Goal: Task Accomplishment & Management: Manage account settings

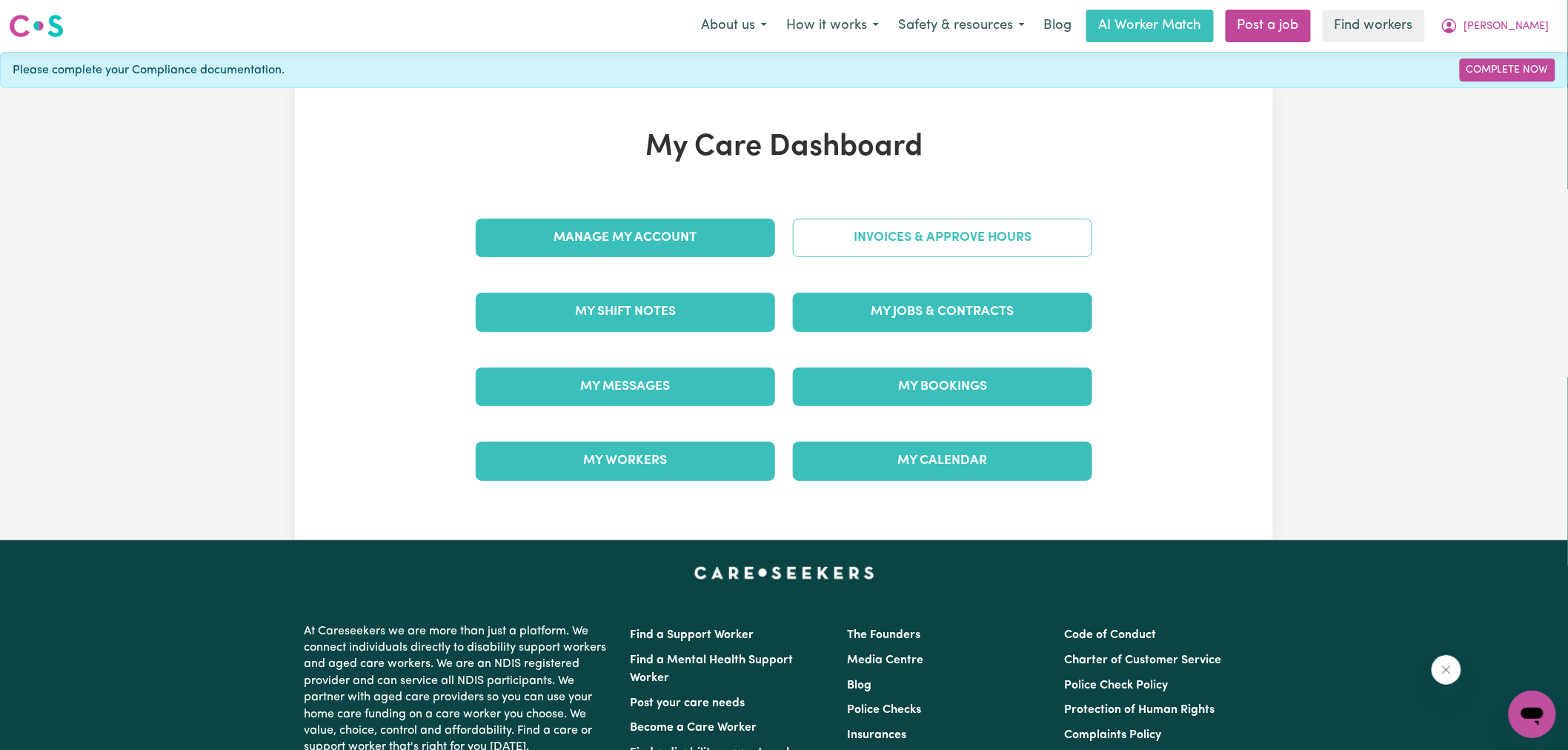
click at [899, 232] on link "Invoices & Approve Hours" at bounding box center [943, 237] width 300 height 38
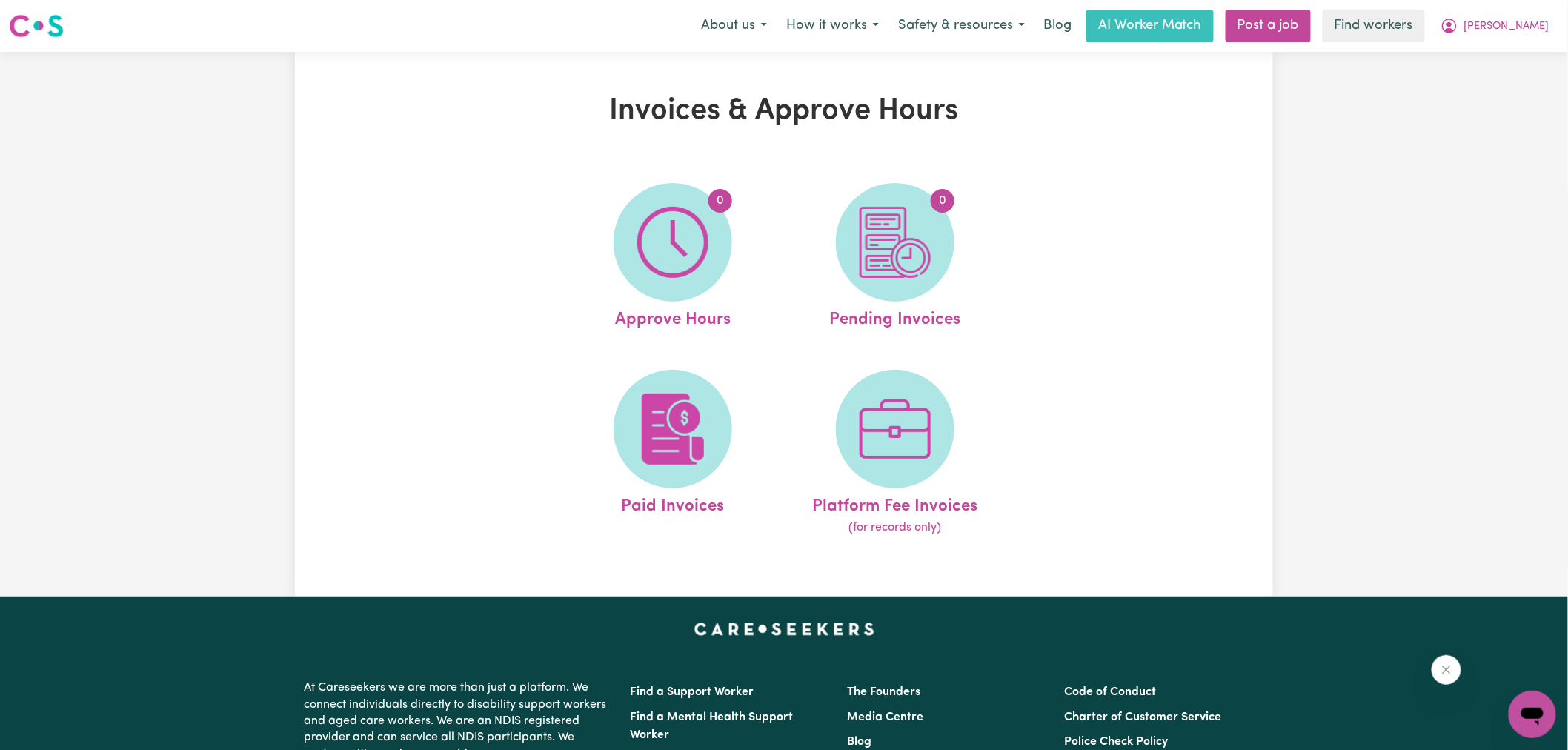
click at [690, 233] on img at bounding box center [673, 242] width 71 height 71
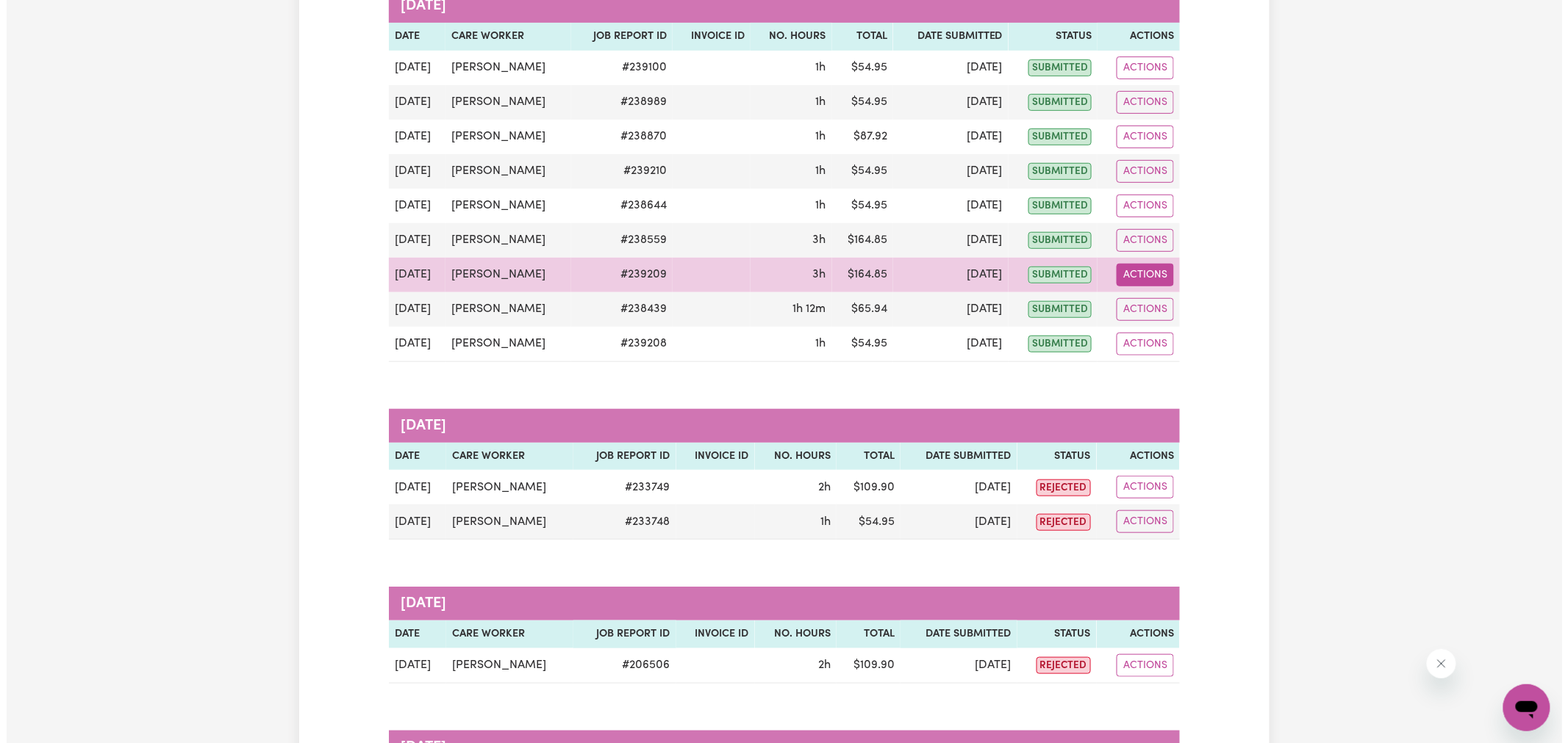
scroll to position [245, 0]
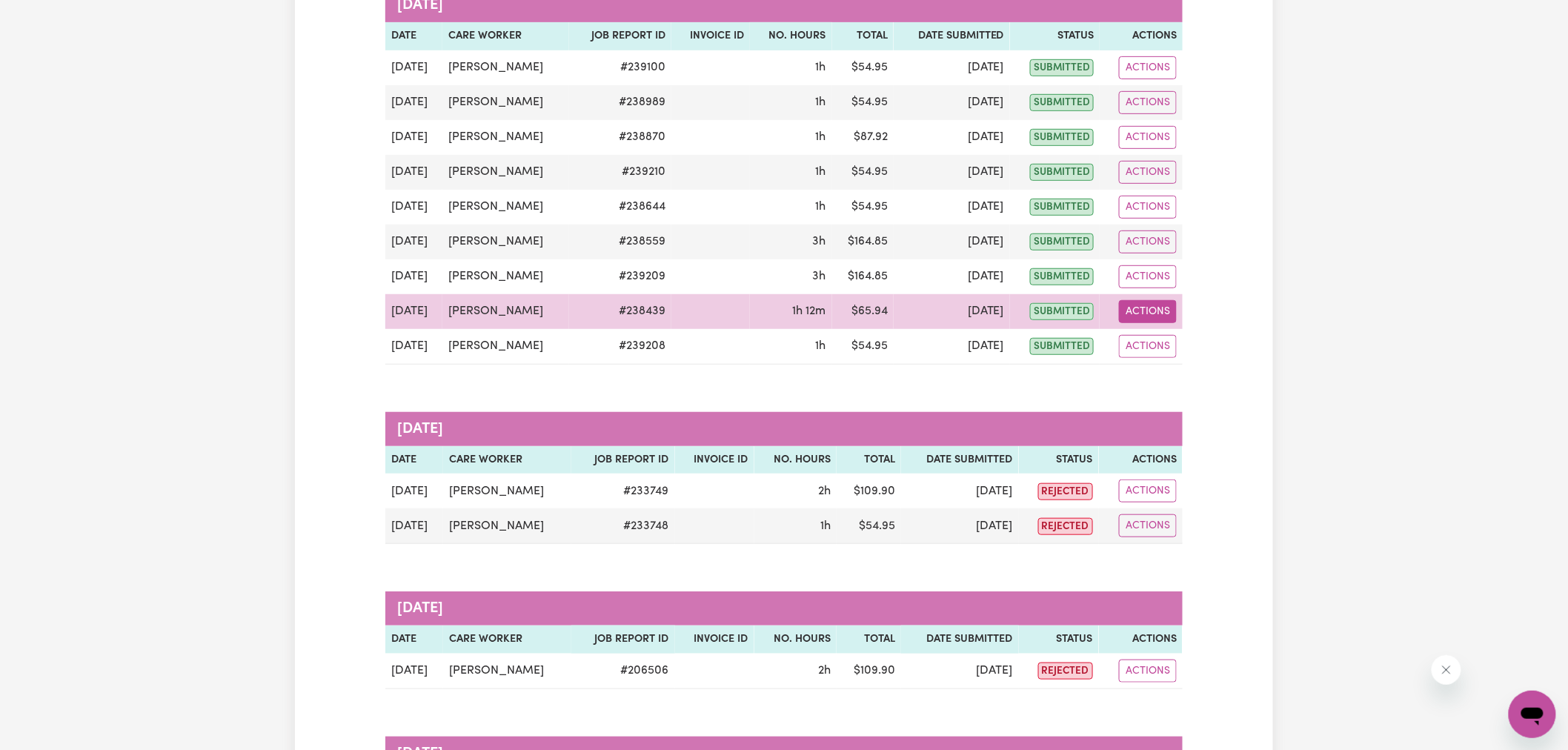
click at [1138, 308] on button "Actions" at bounding box center [1147, 312] width 58 height 23
click at [1150, 337] on link "View Job Report" at bounding box center [1185, 346] width 127 height 29
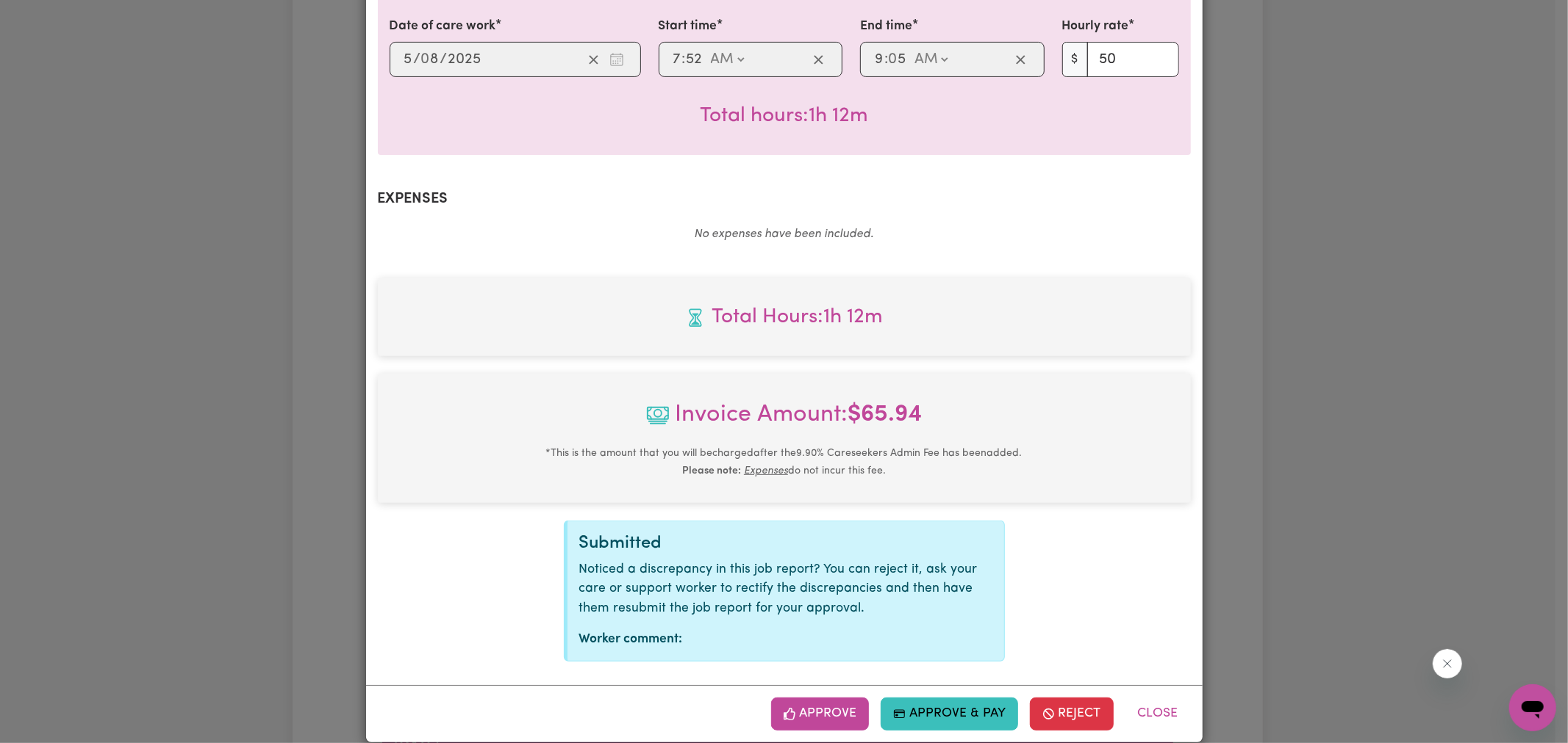
scroll to position [389, 0]
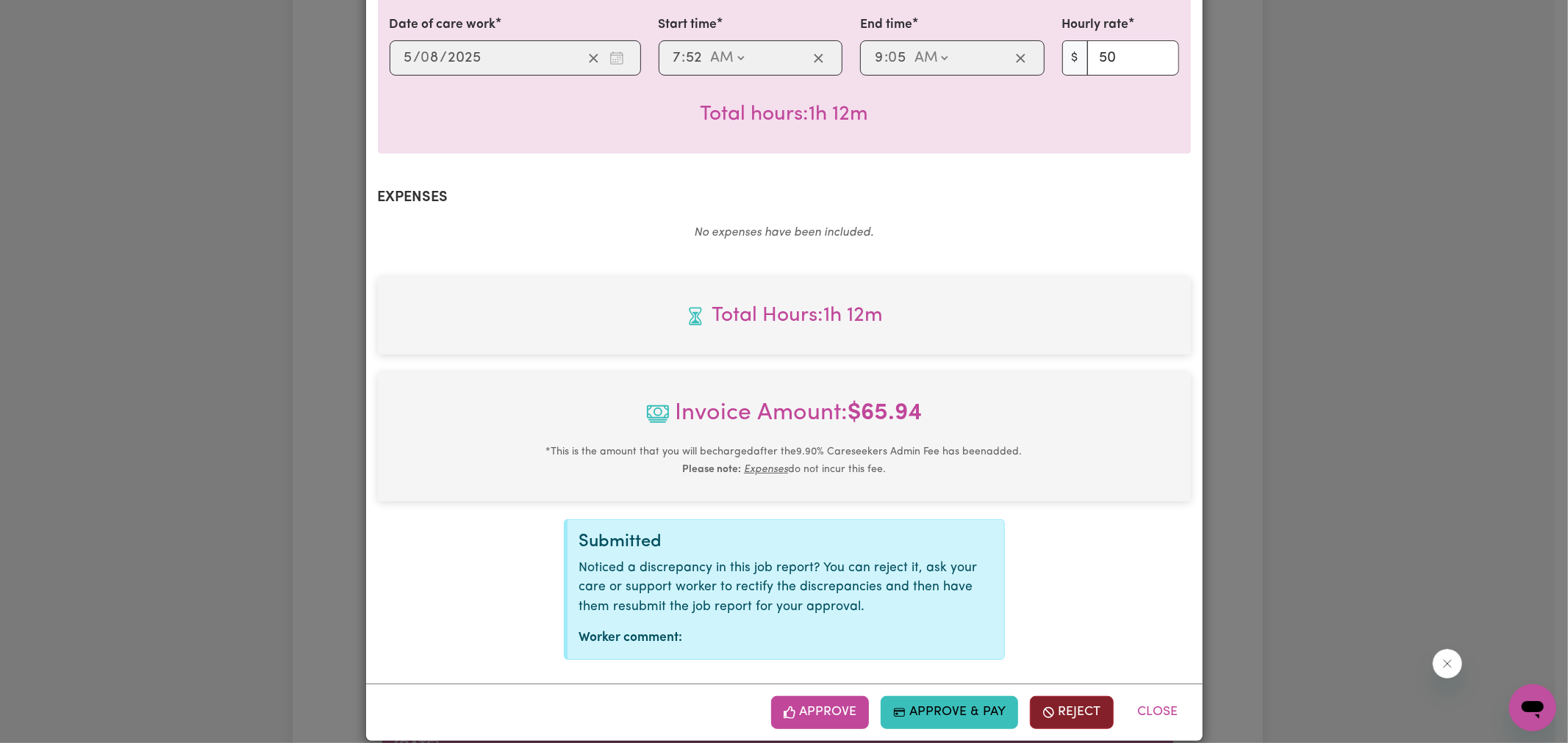
click at [1082, 699] on button "Reject" at bounding box center [1071, 712] width 84 height 32
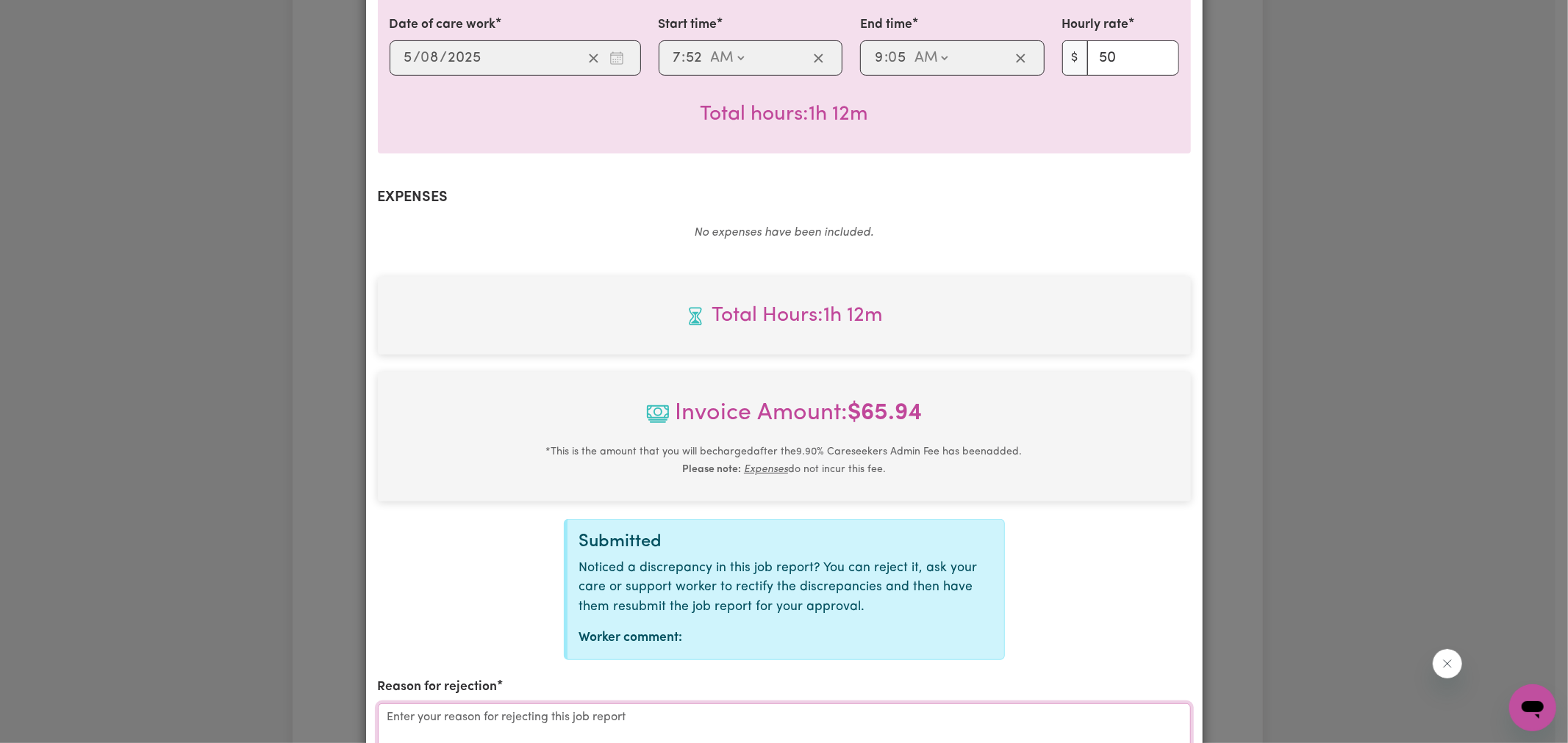
drag, startPoint x: 1082, startPoint y: 699, endPoint x: 915, endPoint y: 673, distance: 169.0
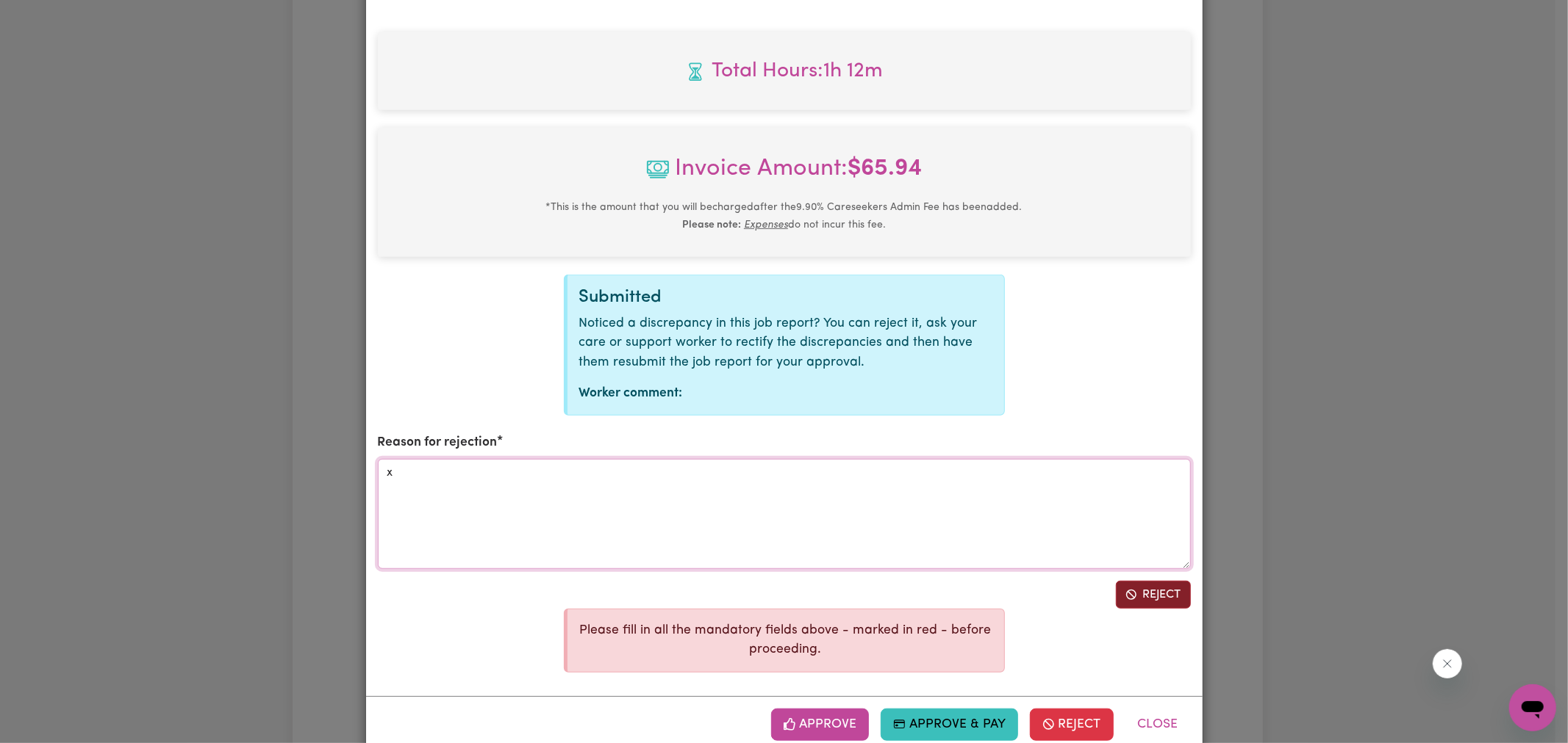
type textarea "x"
click at [1159, 581] on button "Reject" at bounding box center [1153, 595] width 75 height 28
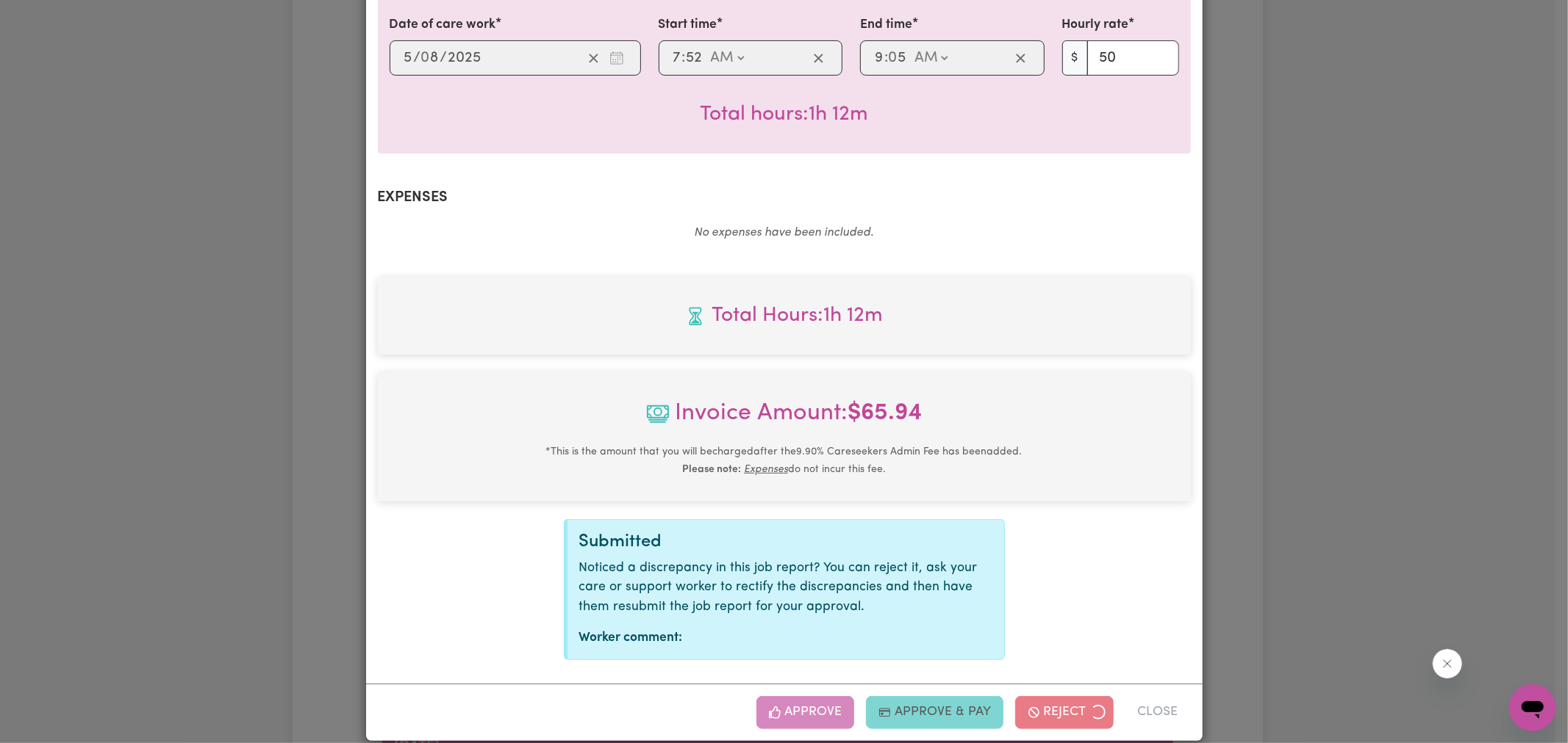
click at [1346, 389] on div "Job Report # 238439 - [PERSON_NAME] Summary Job report # 238439 Client name: [P…" at bounding box center [784, 372] width 1568 height 743
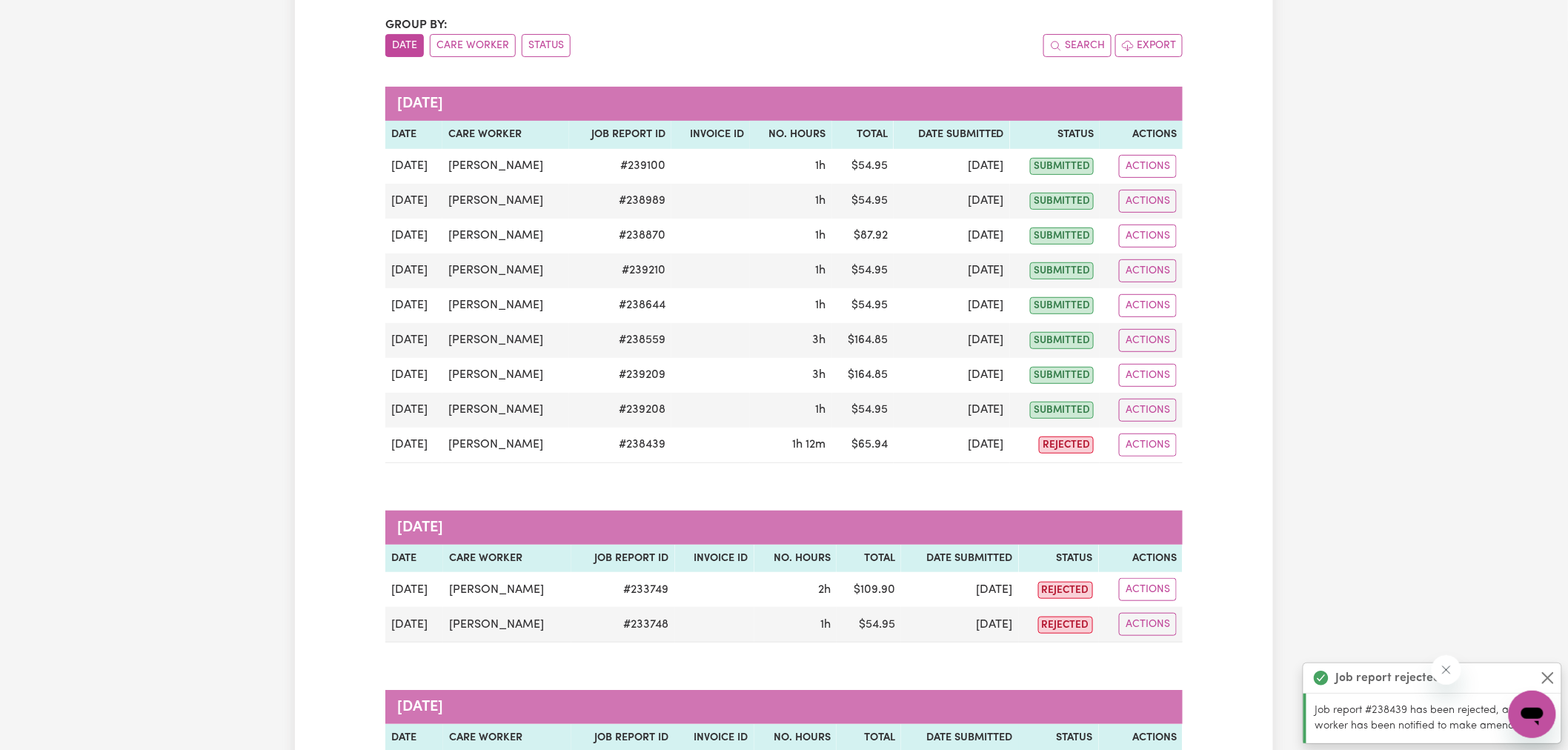
scroll to position [0, 0]
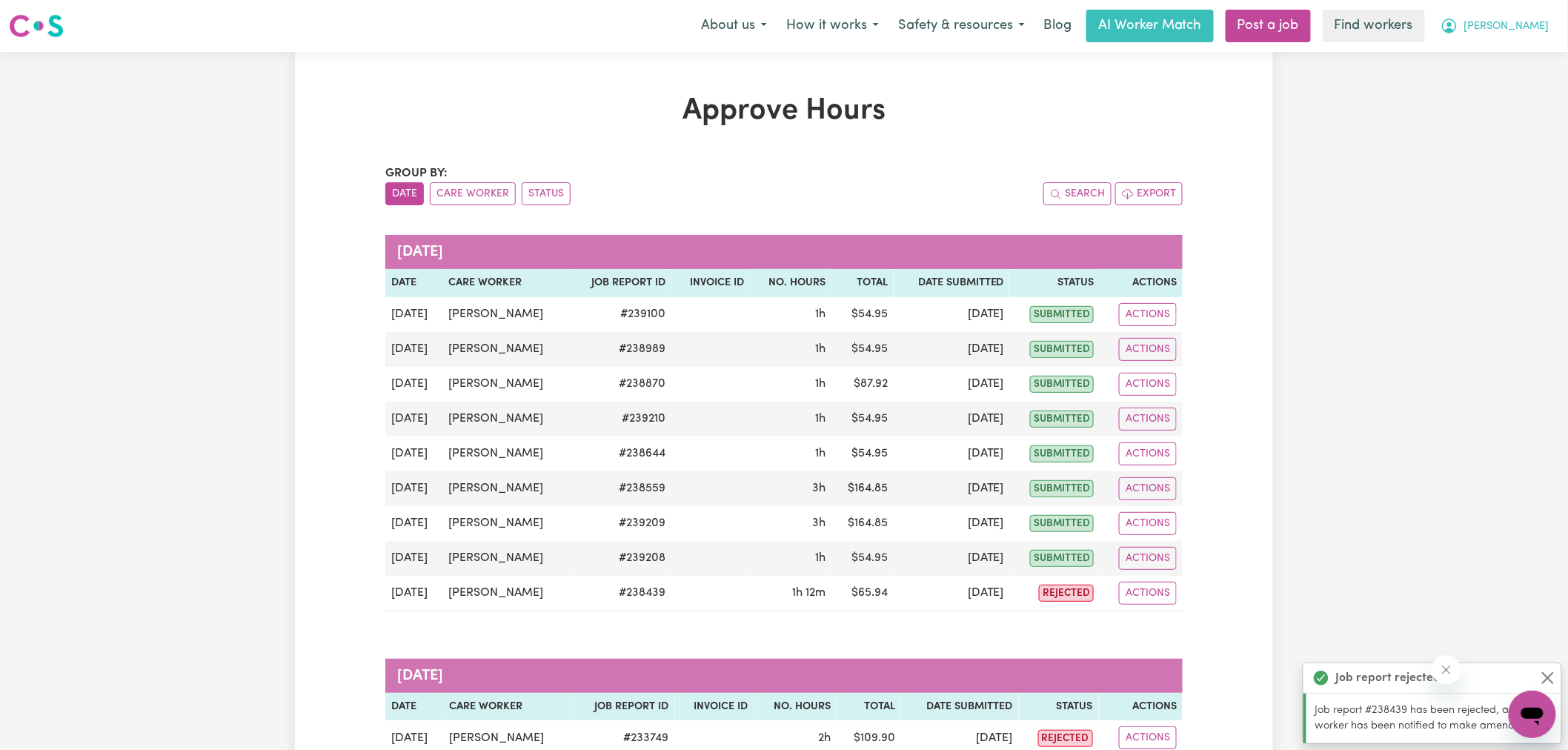
click at [1505, 17] on button "[PERSON_NAME]" at bounding box center [1495, 26] width 128 height 31
click at [1473, 86] on link "Logout" at bounding box center [1499, 85] width 117 height 28
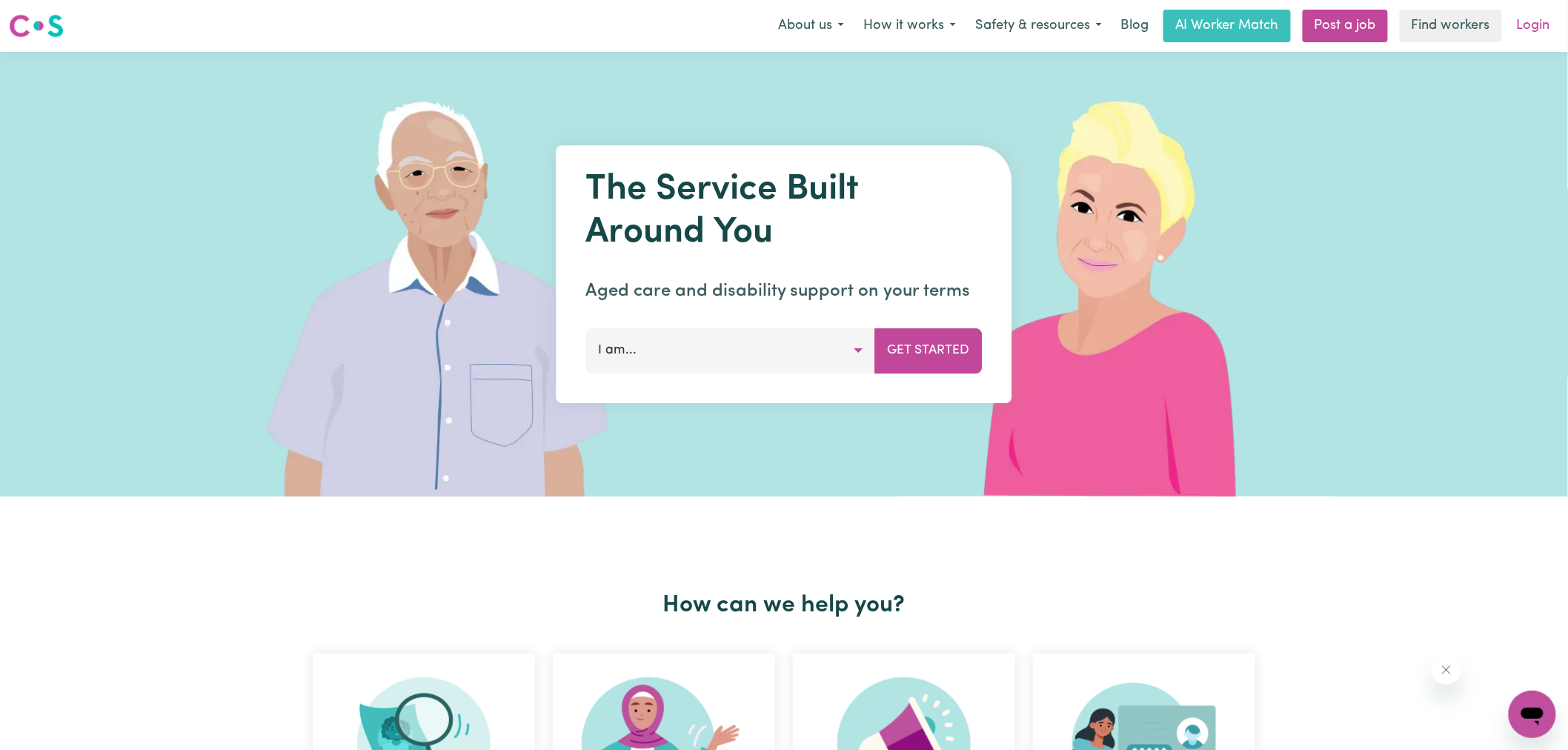
click at [1538, 31] on link "Login" at bounding box center [1534, 26] width 51 height 33
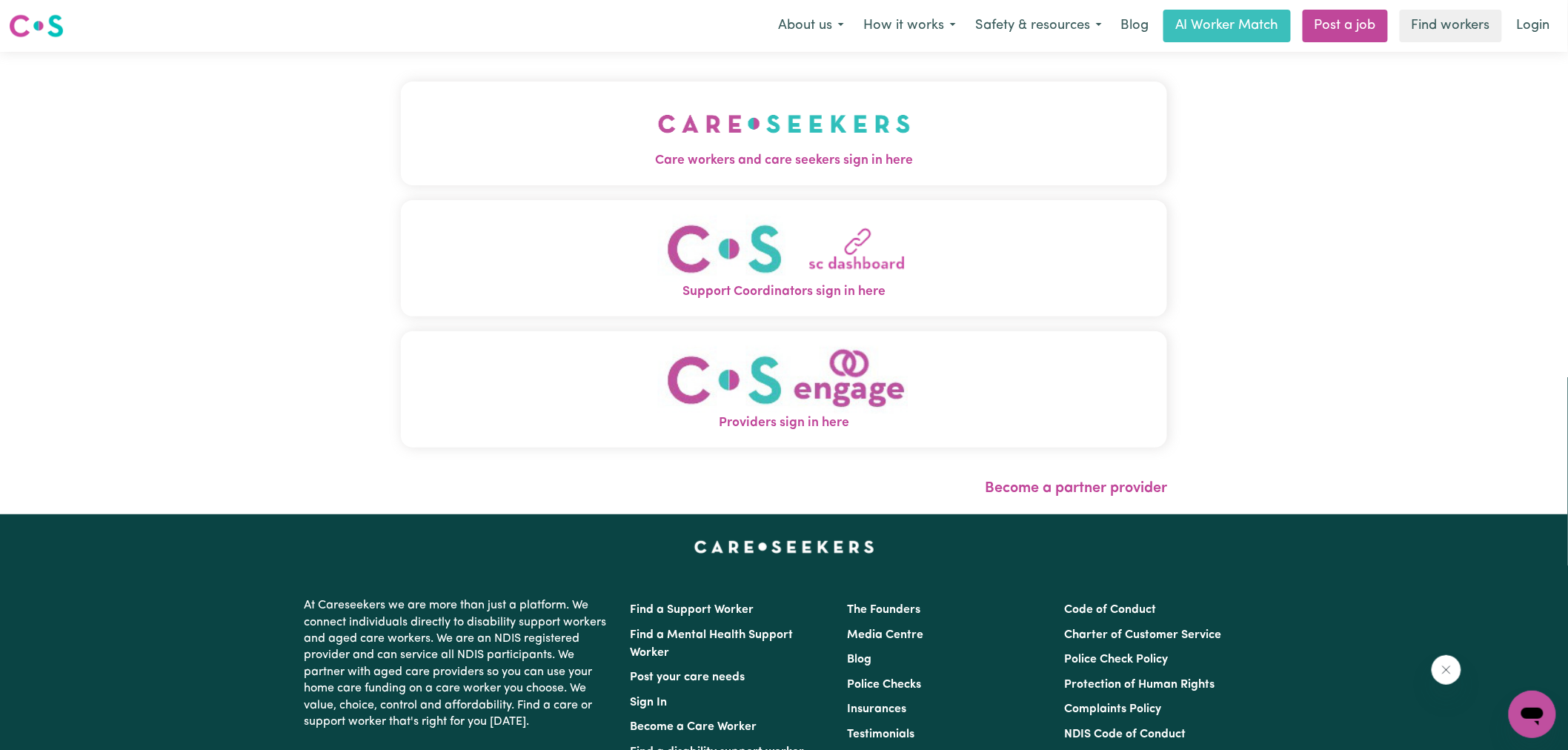
click at [648, 152] on span "Care workers and care seekers sign in here" at bounding box center [784, 161] width 766 height 20
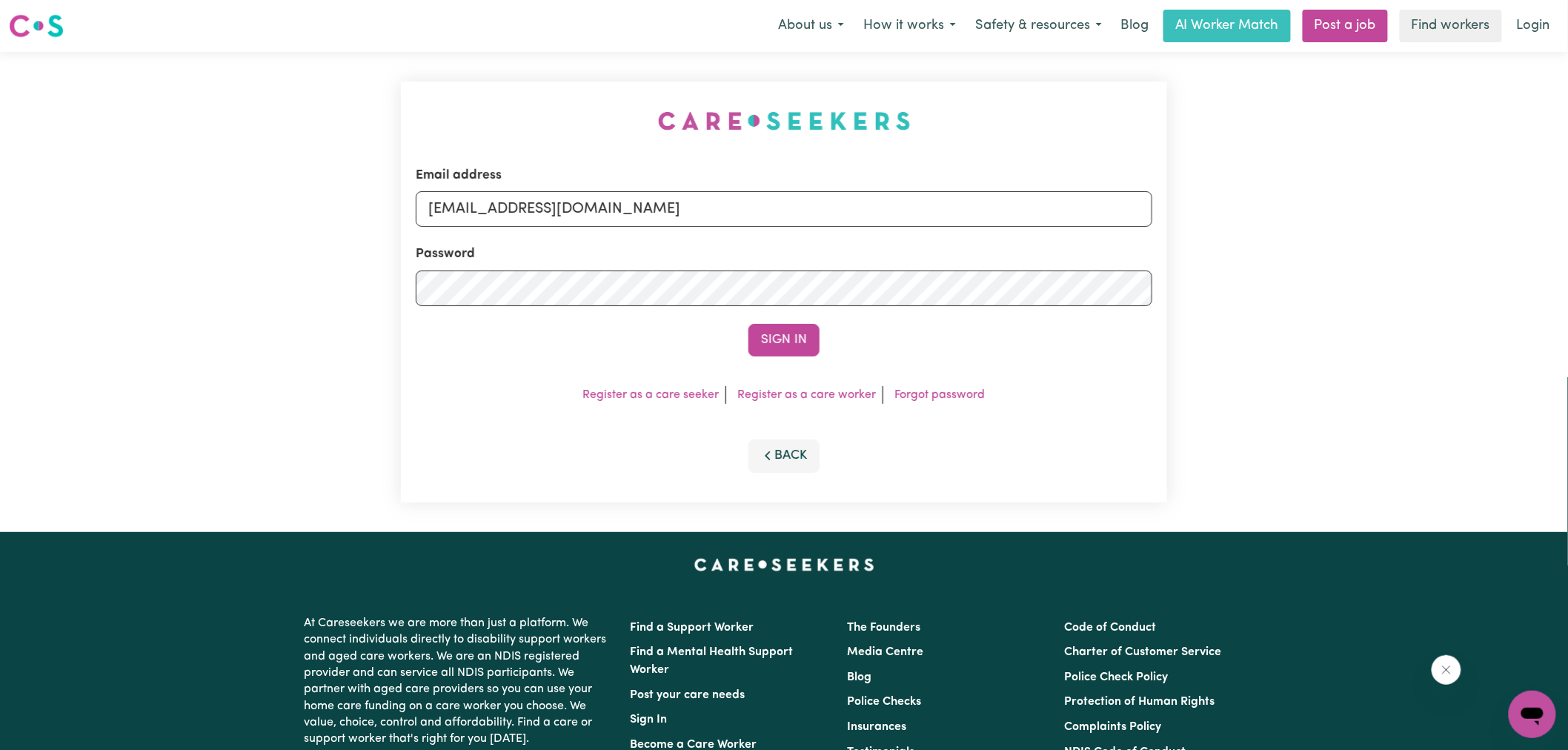
click at [483, 68] on div "Email address [EMAIL_ADDRESS][DOMAIN_NAME] Password Sign In Register as a care …" at bounding box center [784, 291] width 784 height 481
click at [510, 208] on input "[EMAIL_ADDRESS][DOMAIN_NAME]" at bounding box center [784, 209] width 737 height 35
click at [512, 122] on div "Email address [EMAIL_ADDRESS][DOMAIN_NAME] Password Sign In Register as a care …" at bounding box center [784, 292] width 766 height 421
drag, startPoint x: 506, startPoint y: 212, endPoint x: 1105, endPoint y: 255, distance: 600.5
click at [1105, 255] on form "Email address [EMAIL_ADDRESS][DOMAIN_NAME] Password Sign In" at bounding box center [784, 261] width 737 height 191
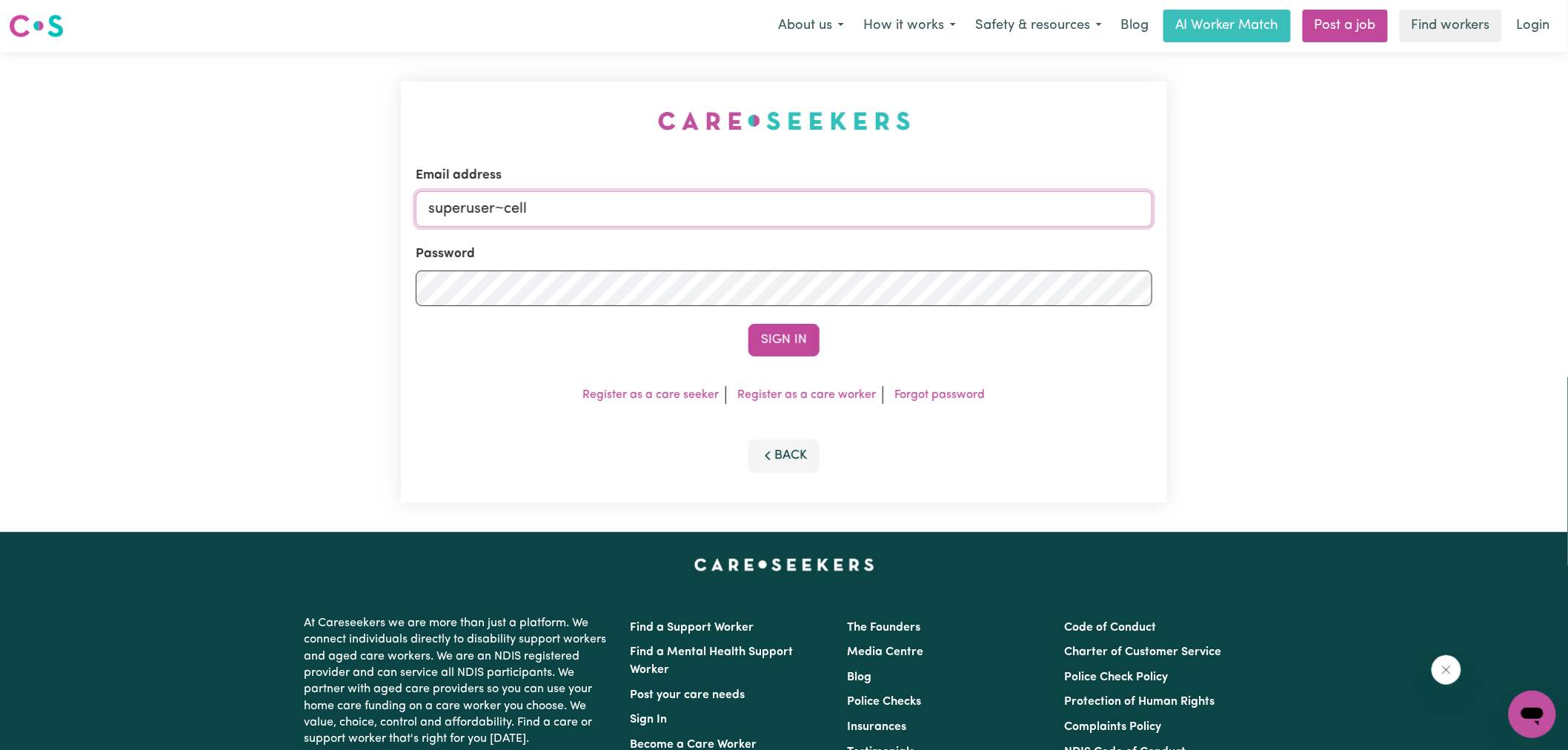
type input "SUPERUSER~[EMAIL_ADDRESS][DOMAIN_NAME]"
click at [749, 324] on button "Sign In" at bounding box center [784, 341] width 71 height 33
